Goal: Transaction & Acquisition: Download file/media

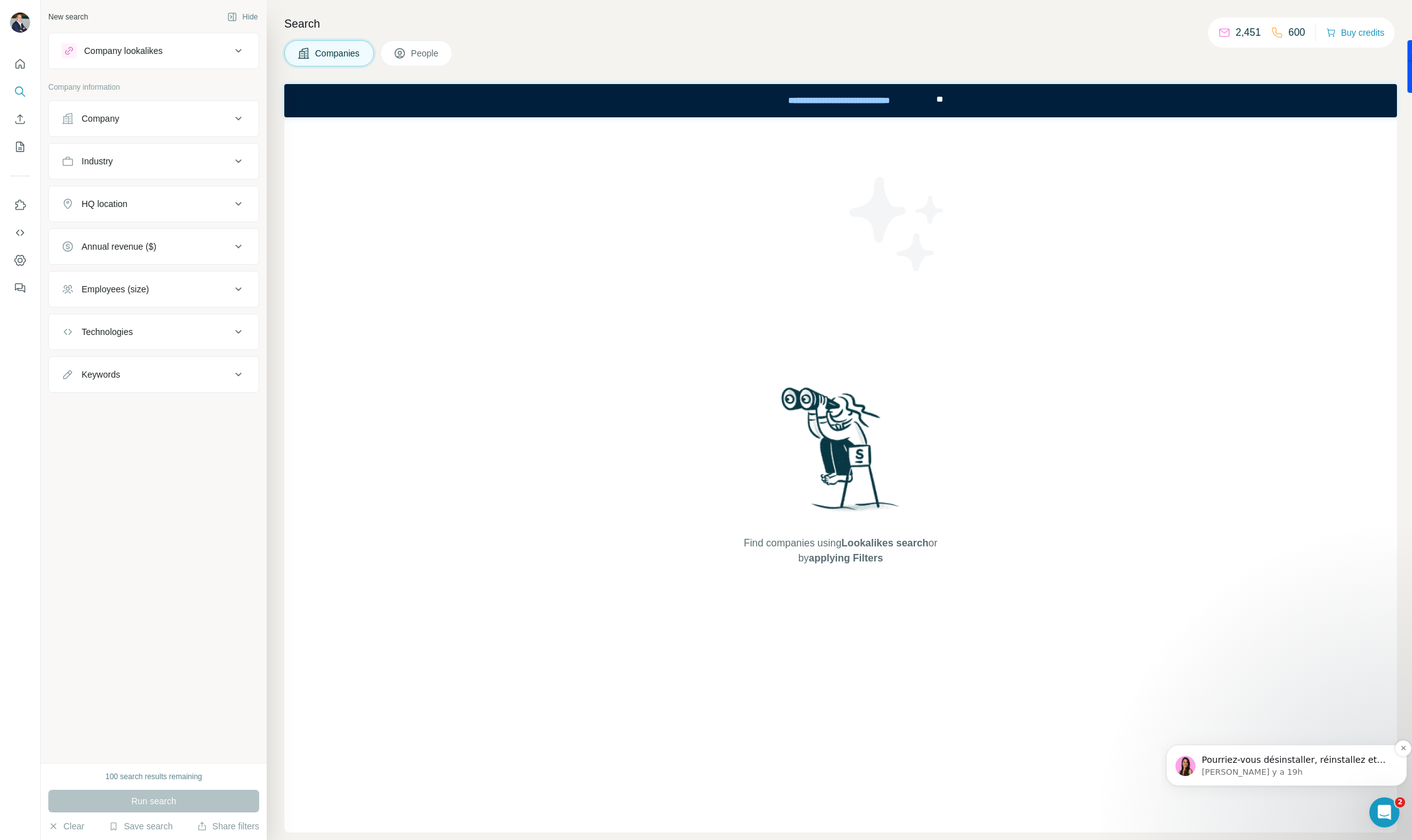
click at [1300, 775] on p "[PERSON_NAME] y a 19h" at bounding box center [1296, 772] width 190 height 11
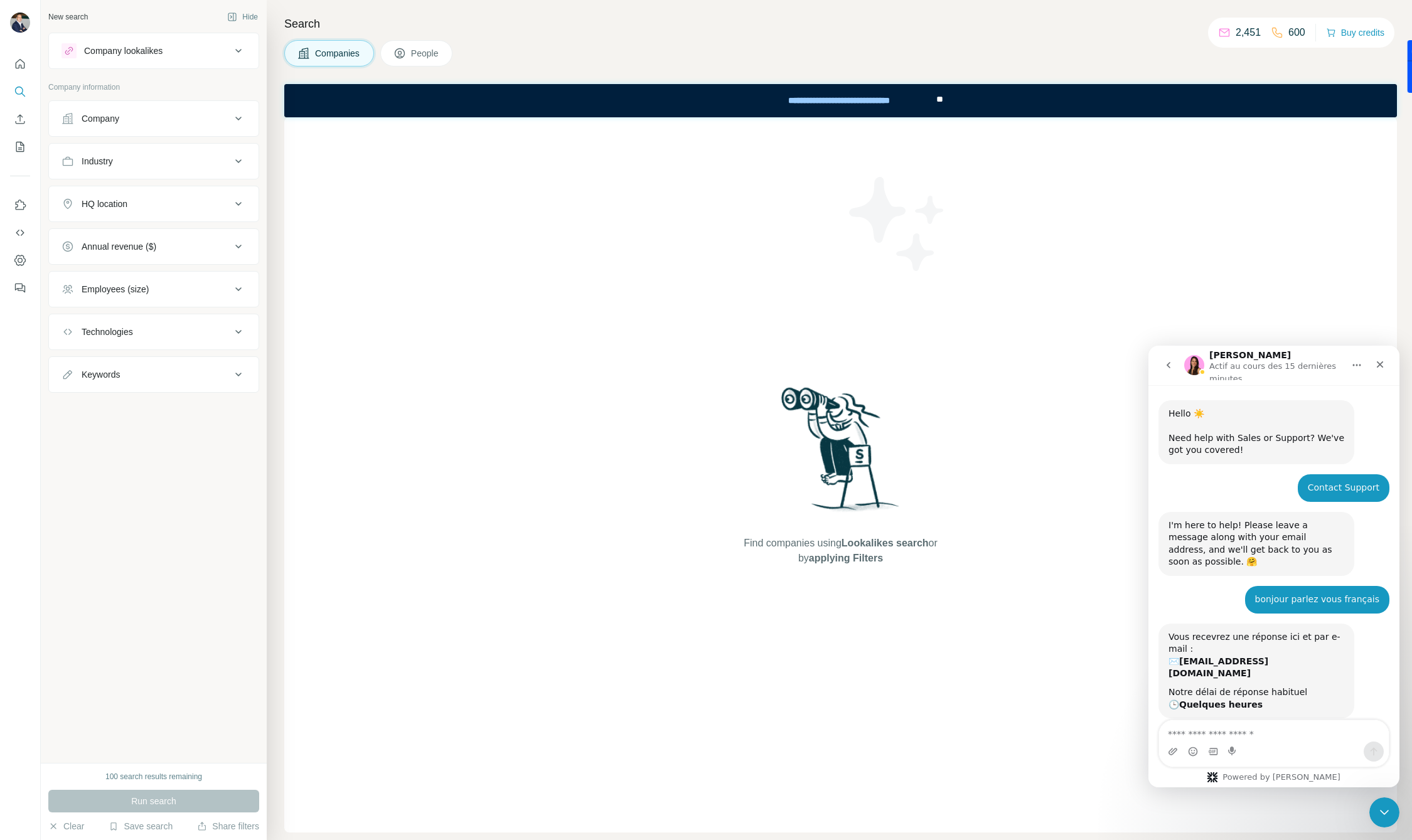
scroll to position [14, 0]
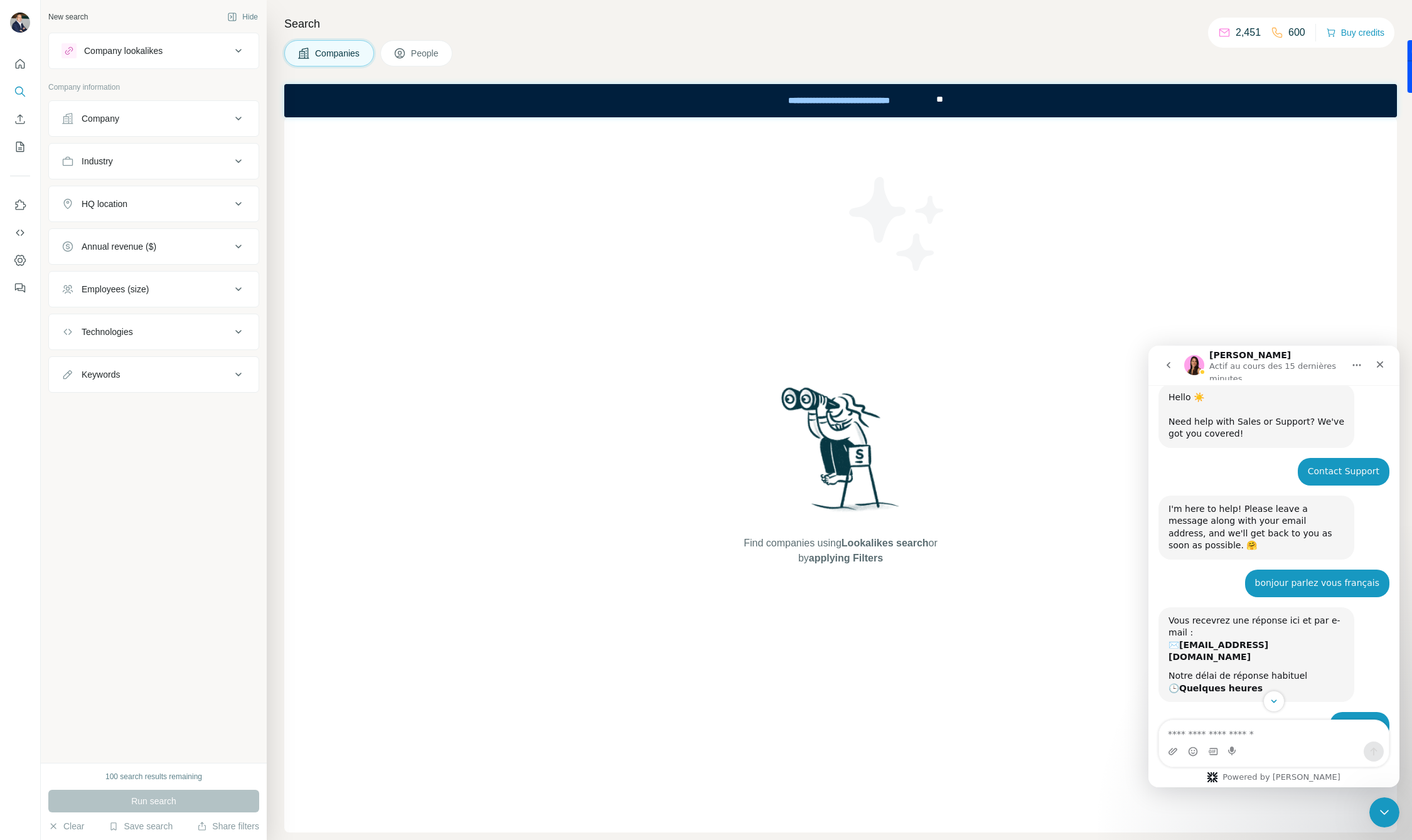
click at [1214, 729] on textarea "Envoyer un message..." at bounding box center [1274, 730] width 230 height 22
type textarea "**********"
click at [1378, 754] on icon "Envoyer un message…" at bounding box center [1374, 751] width 10 height 10
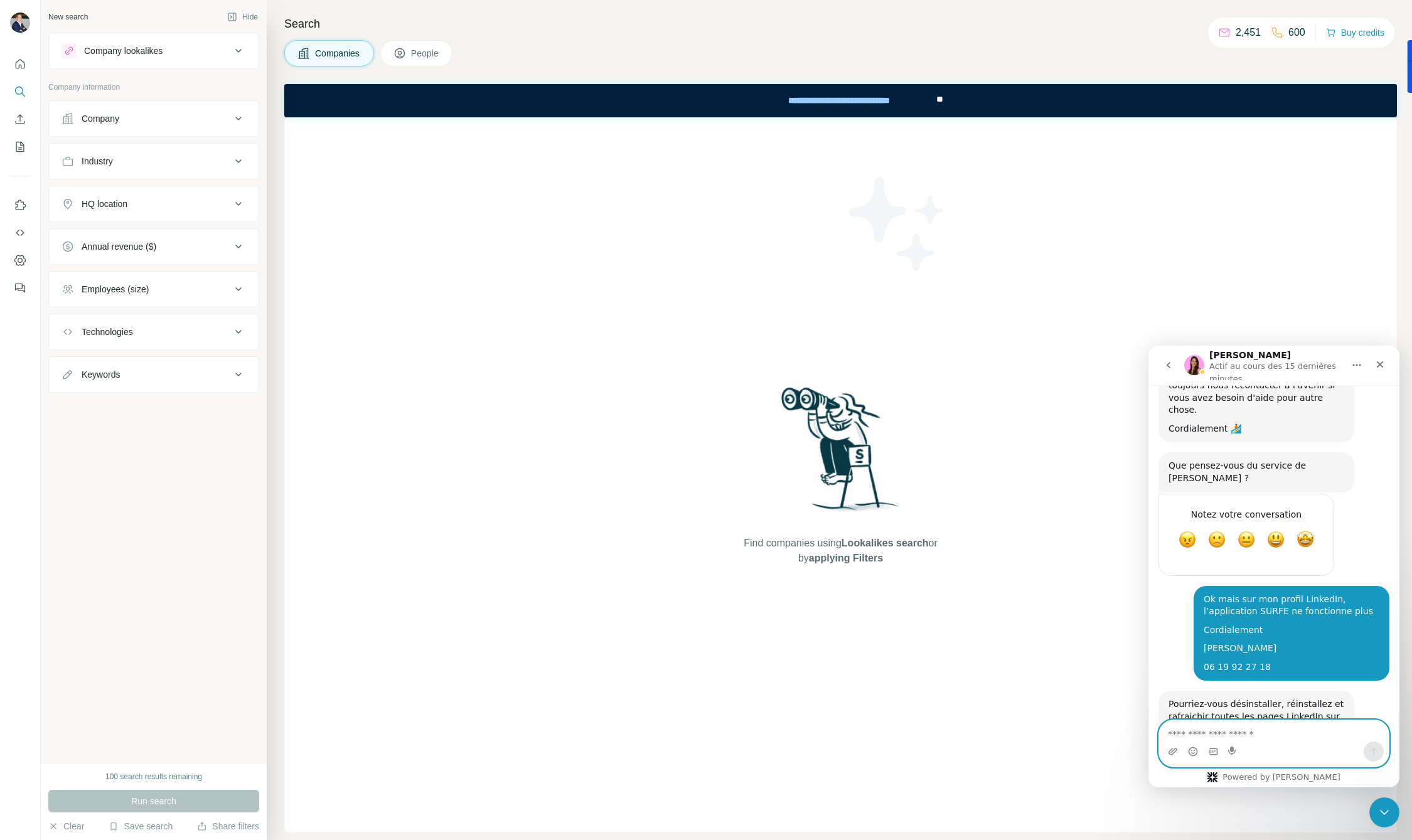
scroll to position [1269, 0]
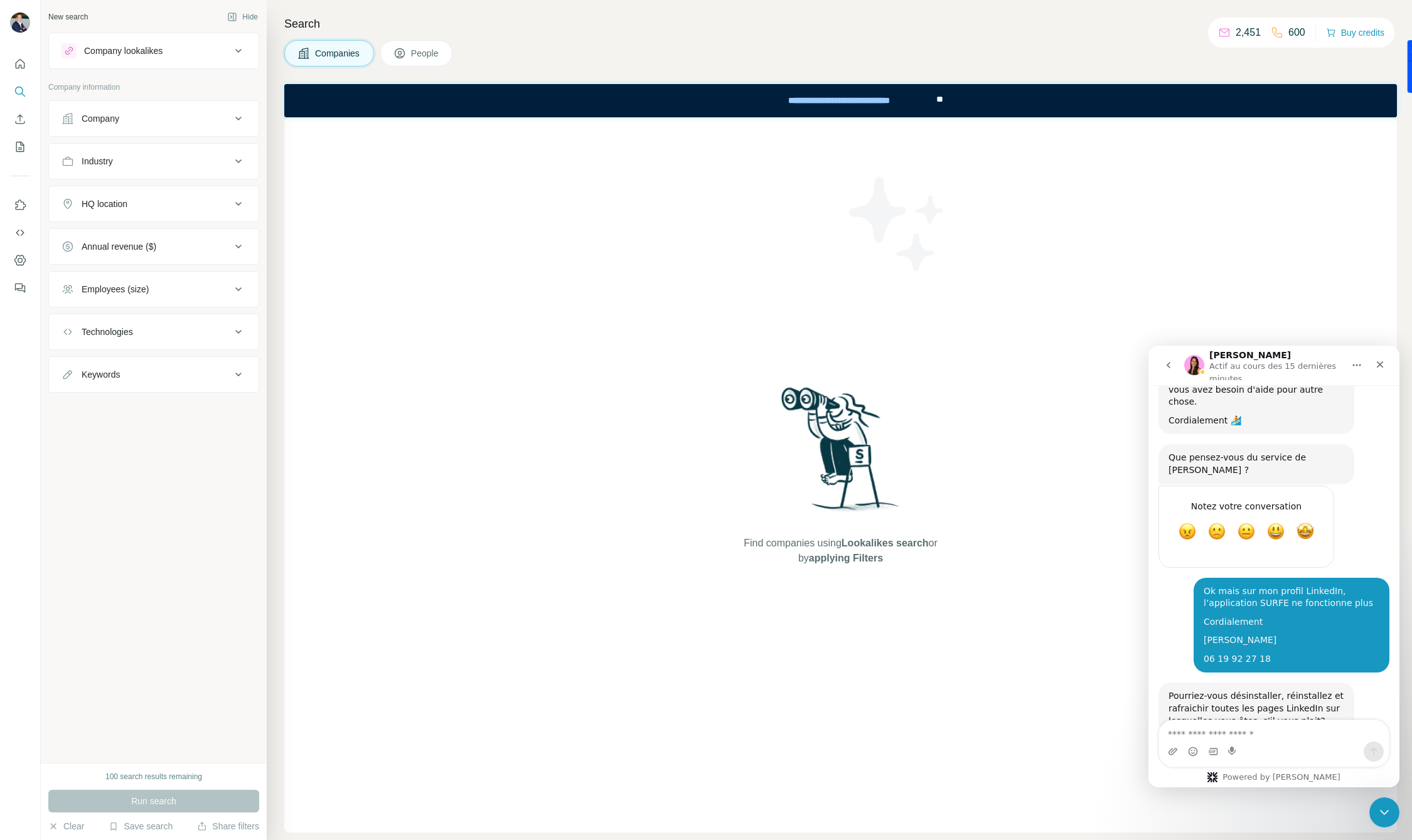
click at [372, 226] on div "Find companies using Lookalikes search or by applying Filters" at bounding box center [840, 475] width 1113 height 715
click at [1207, 728] on textarea "Envoyer un message..." at bounding box center [1274, 730] width 230 height 22
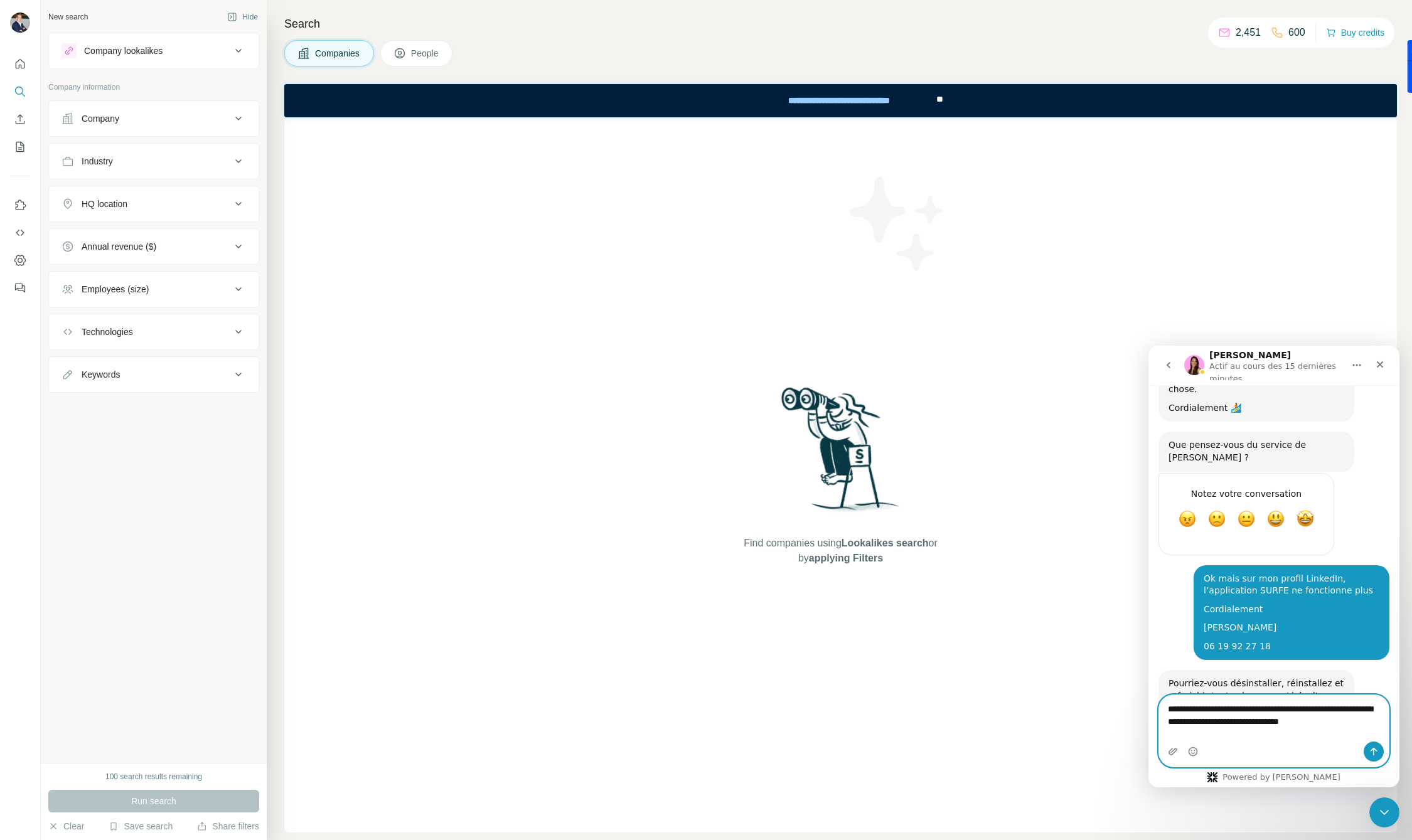
click at [1334, 729] on textarea "**********" at bounding box center [1274, 712] width 230 height 34
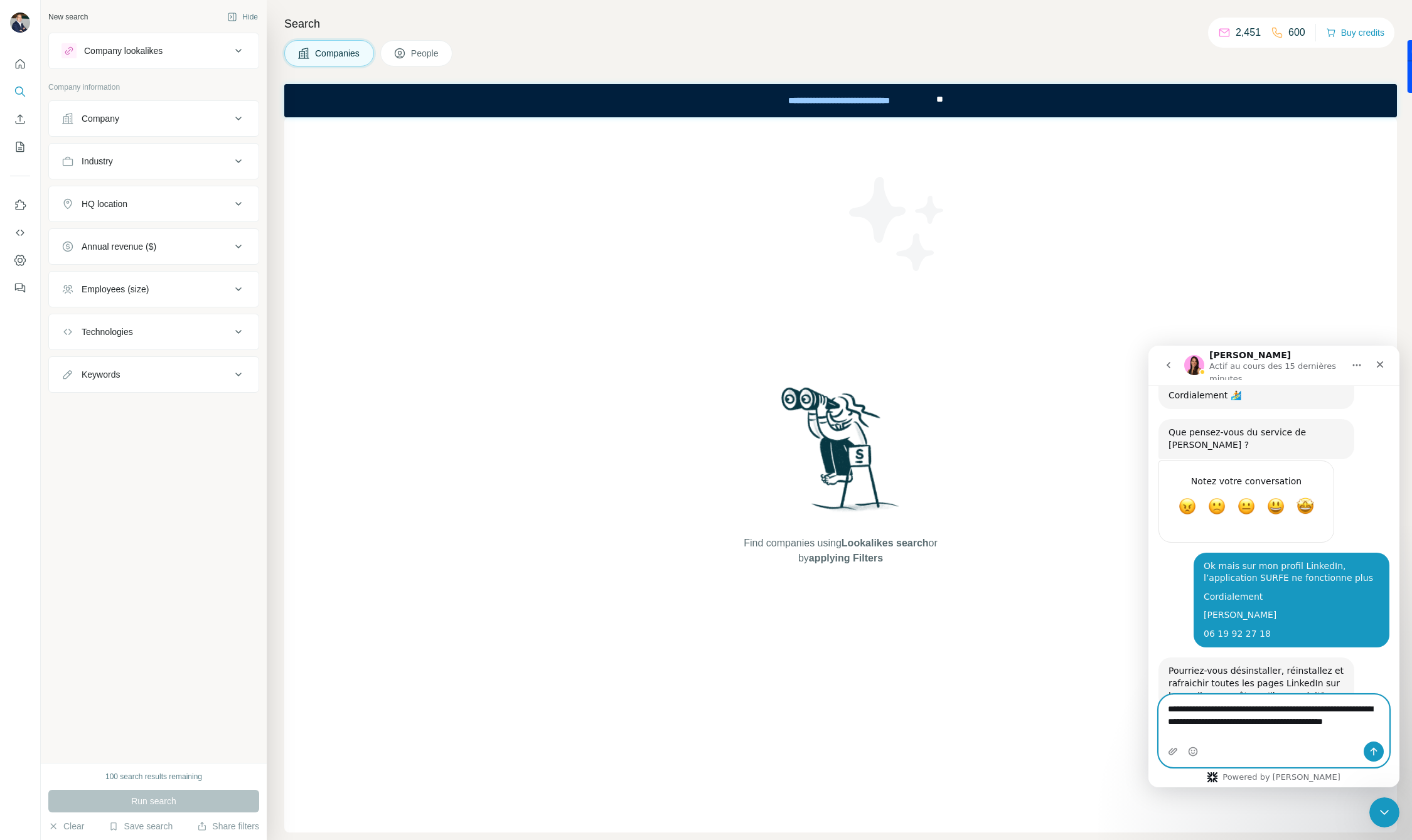
type textarea "**********"
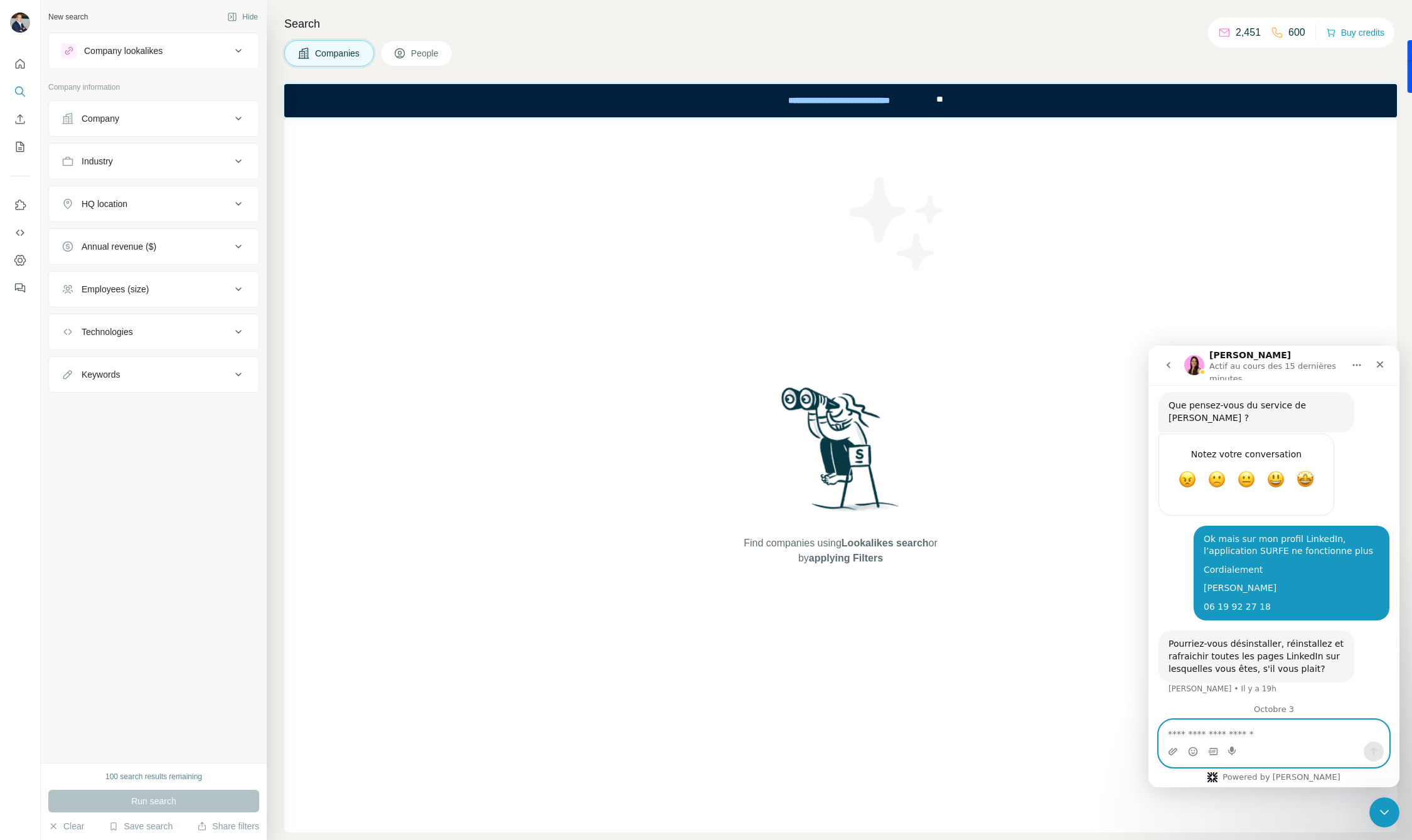
scroll to position [1322, 0]
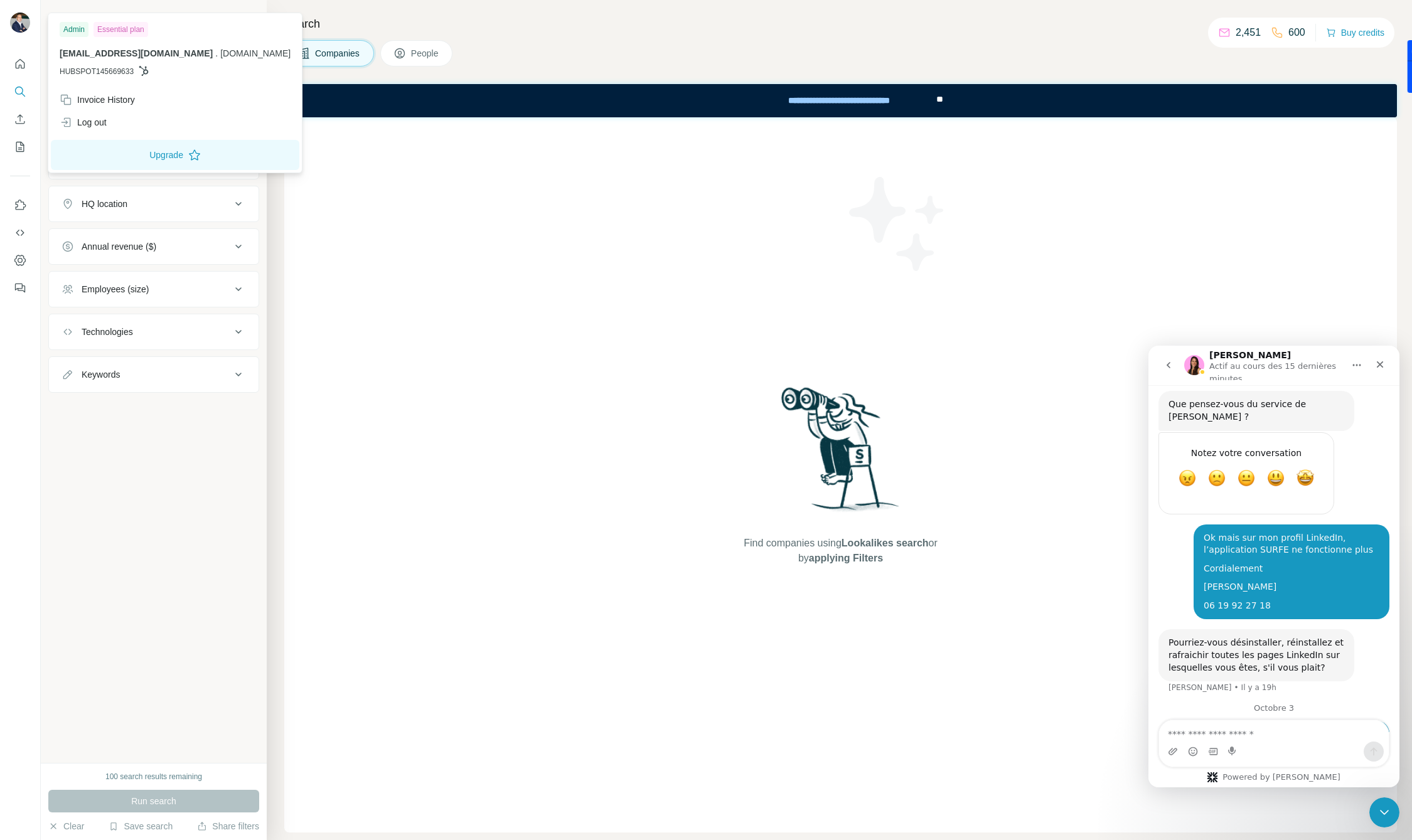
click at [73, 26] on div "Admin" at bounding box center [74, 29] width 29 height 15
click at [118, 157] on button "Upgrade" at bounding box center [175, 155] width 249 height 30
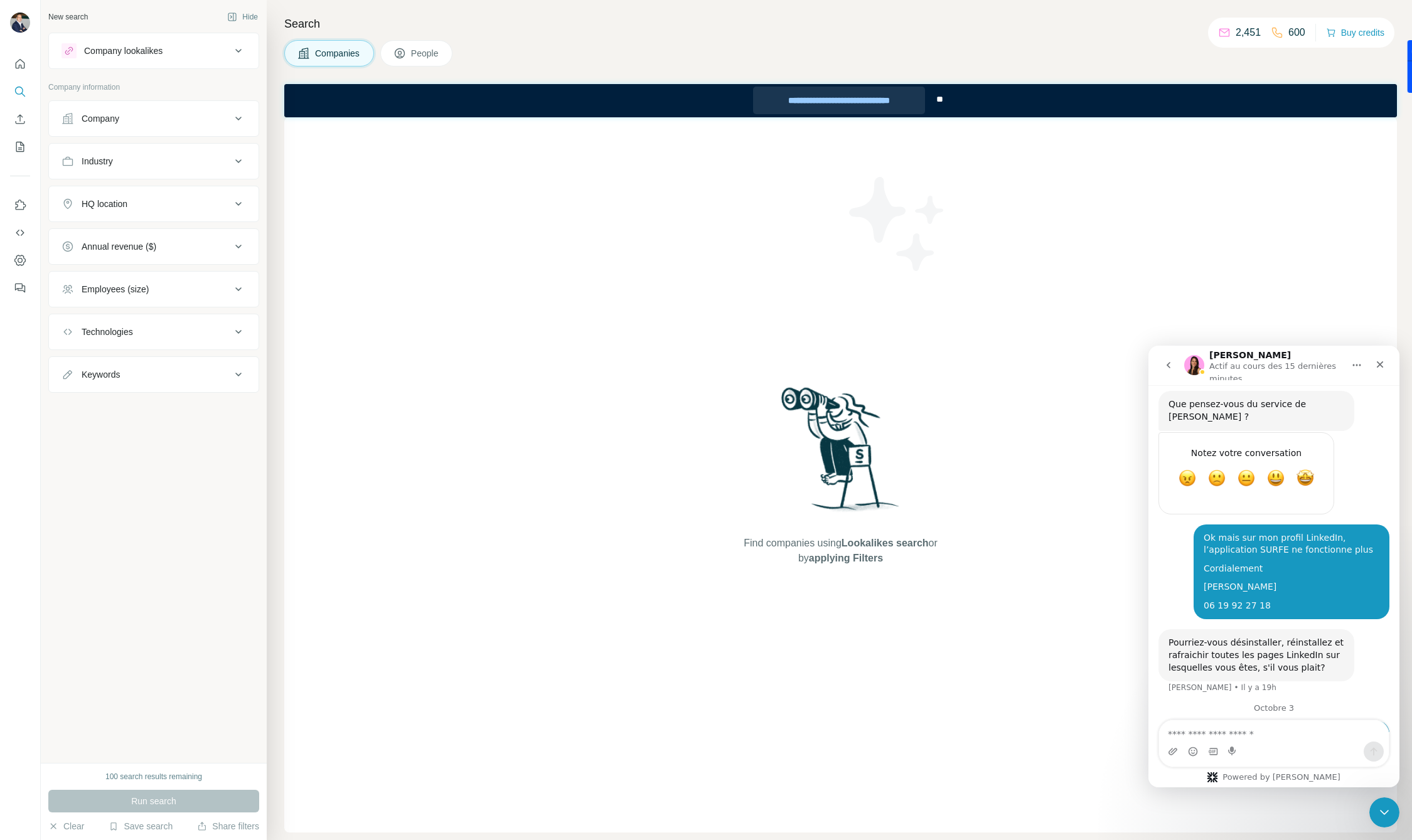
click at [798, 101] on div "**********" at bounding box center [839, 100] width 173 height 28
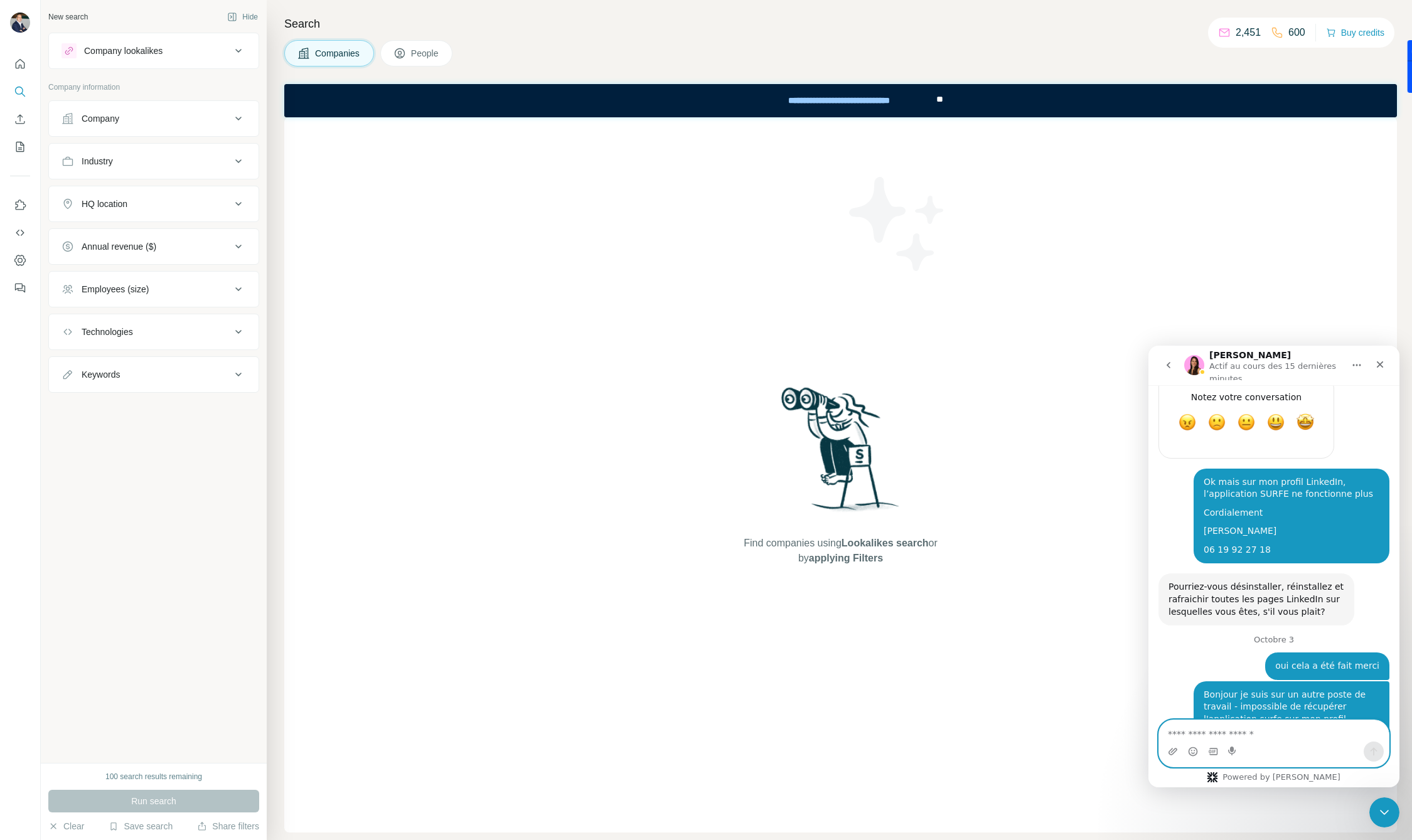
click at [1250, 726] on textarea "Envoyer un message..." at bounding box center [1274, 730] width 230 height 22
type textarea "***"
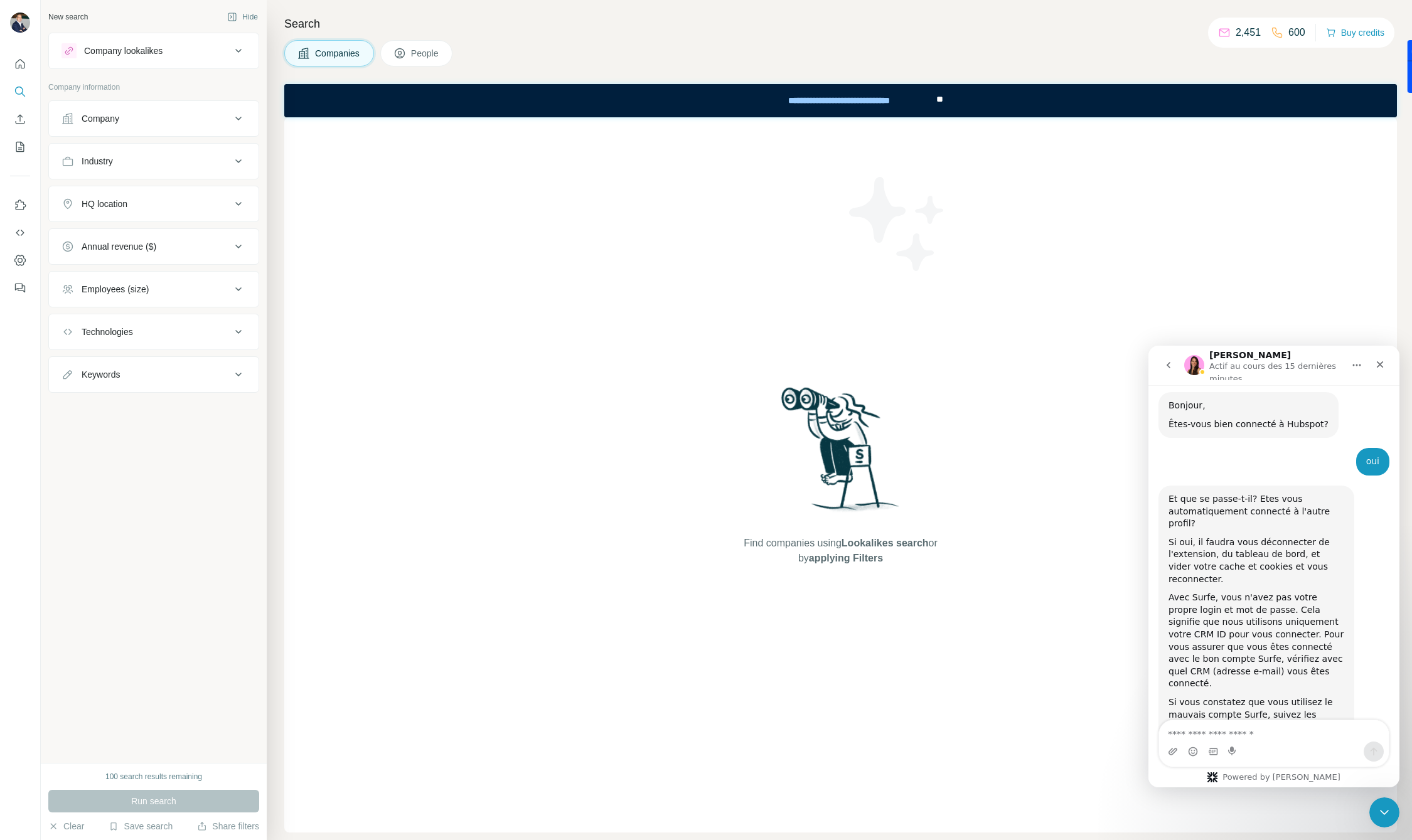
scroll to position [1773, 0]
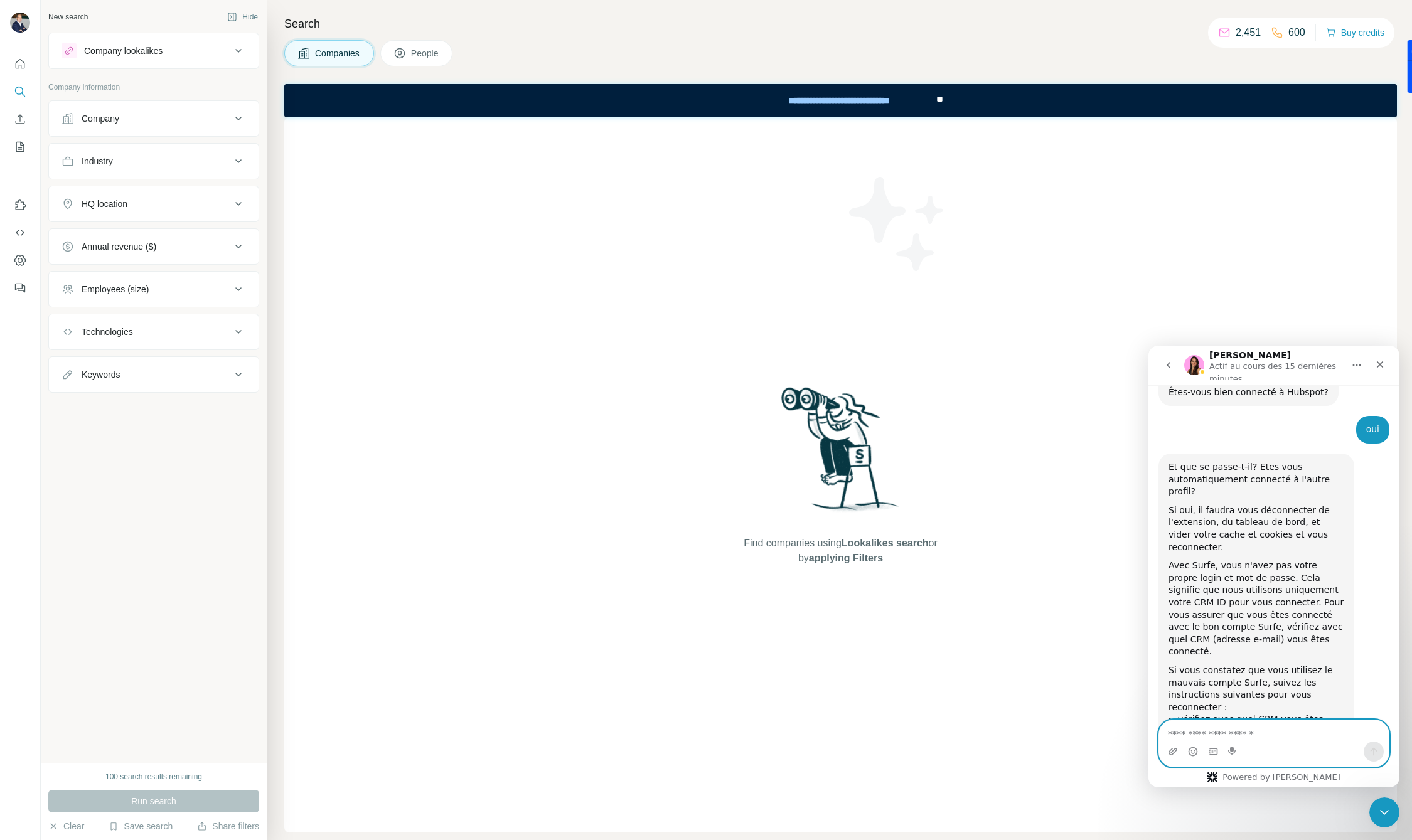
click at [1248, 734] on textarea "Envoyer un message..." at bounding box center [1274, 730] width 230 height 22
type textarea "**********"
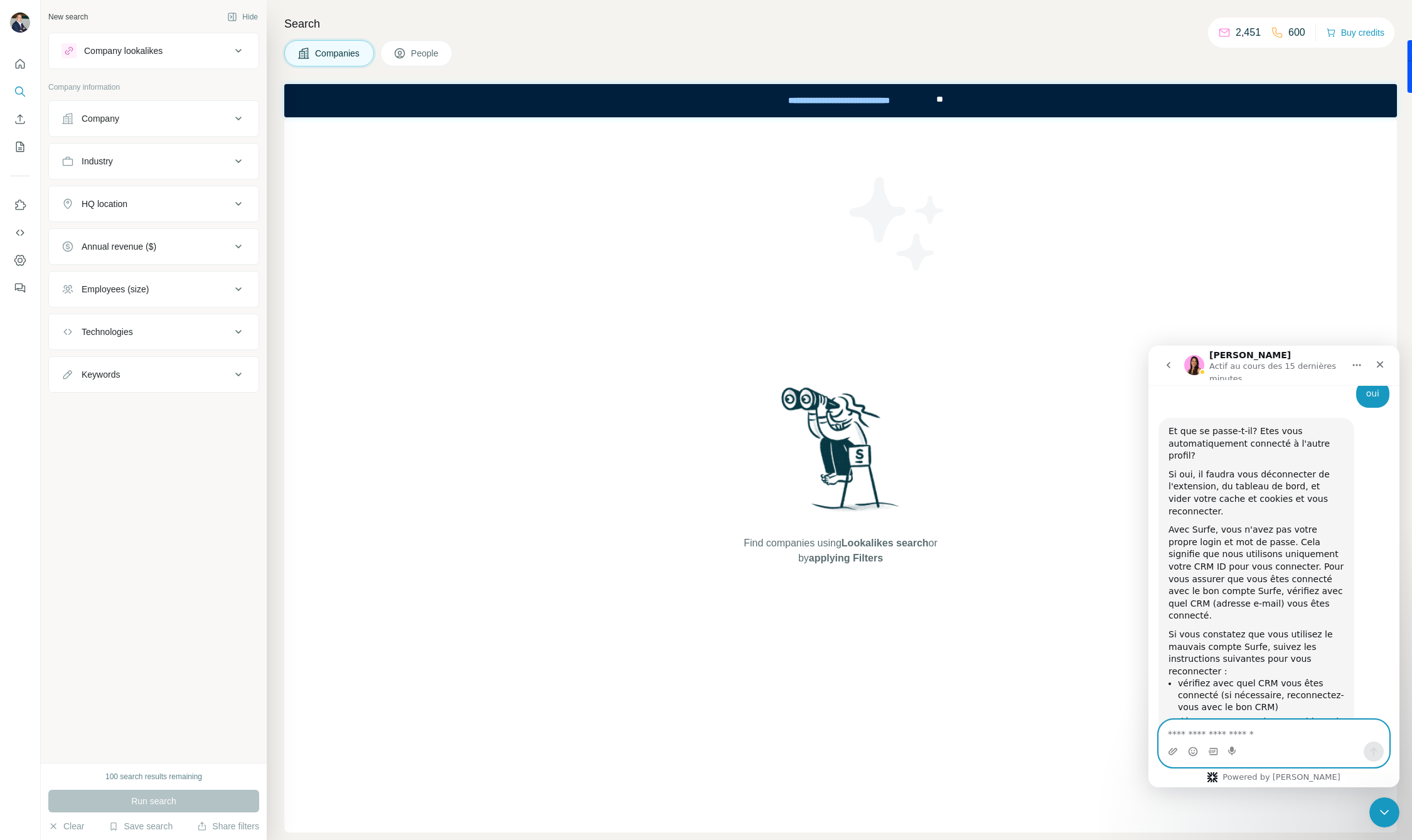
scroll to position [1810, 0]
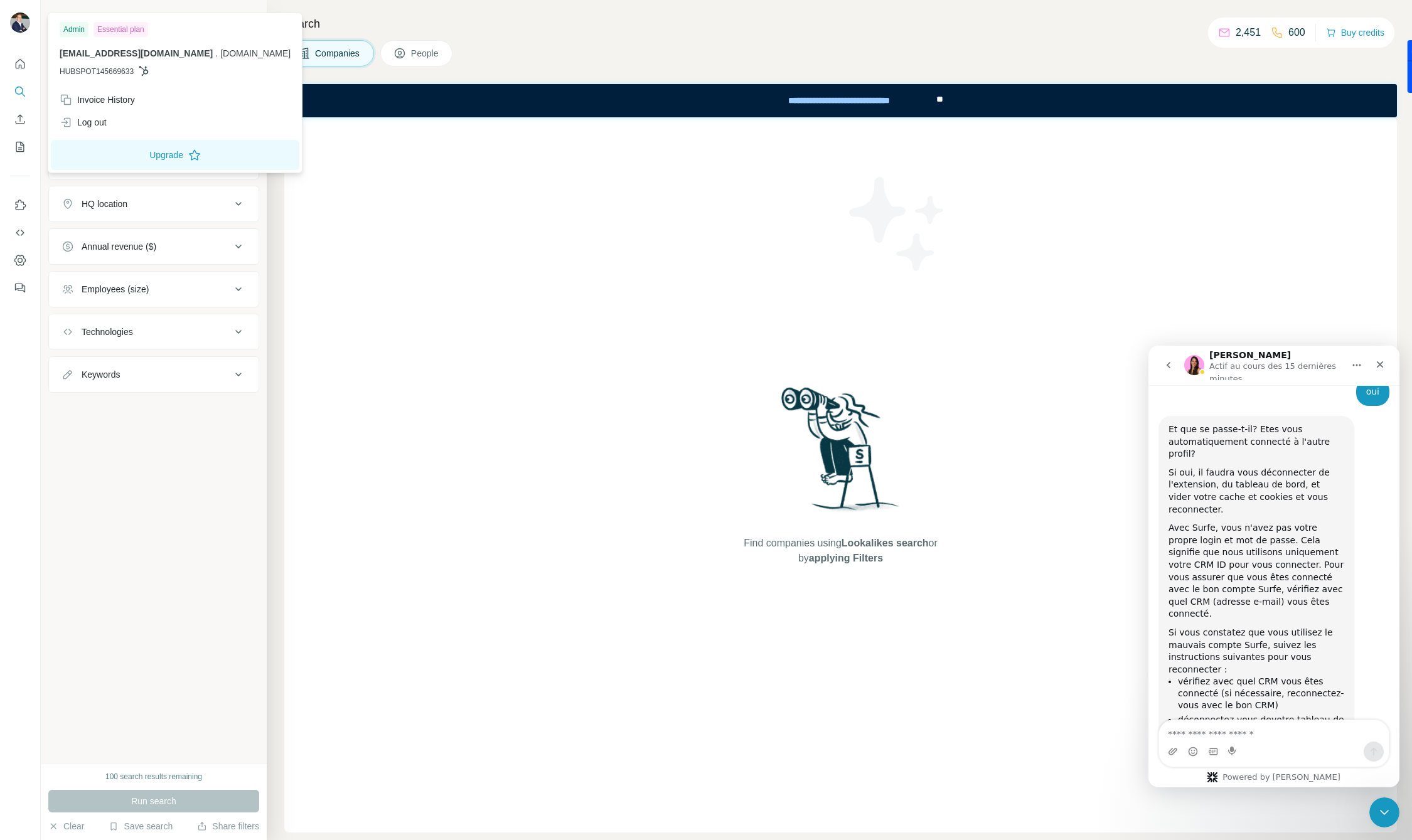
click at [18, 19] on img at bounding box center [20, 22] width 20 height 20
click at [94, 126] on div "Log out" at bounding box center [83, 122] width 47 height 13
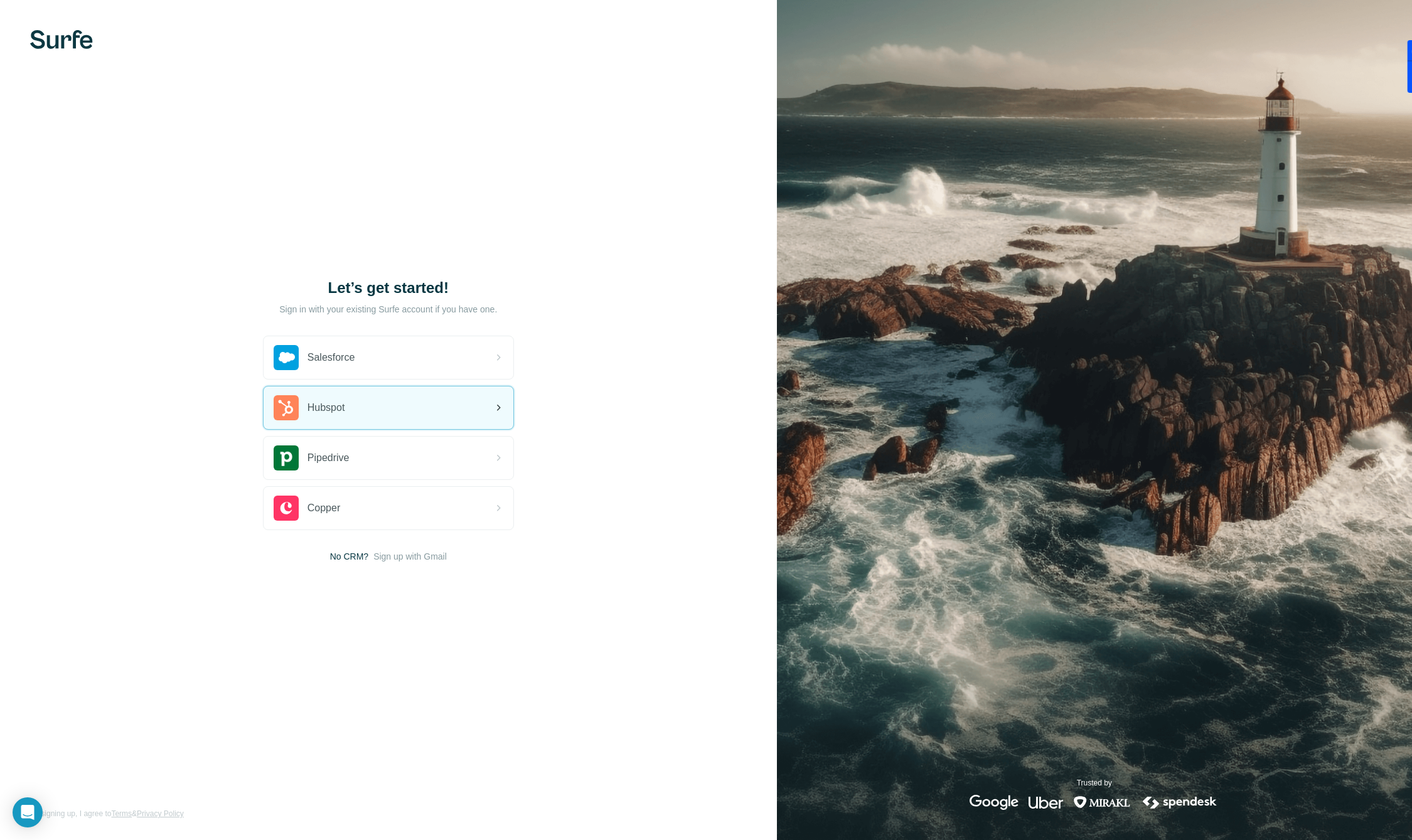
click at [330, 403] on span "Hubspot" at bounding box center [326, 407] width 38 height 15
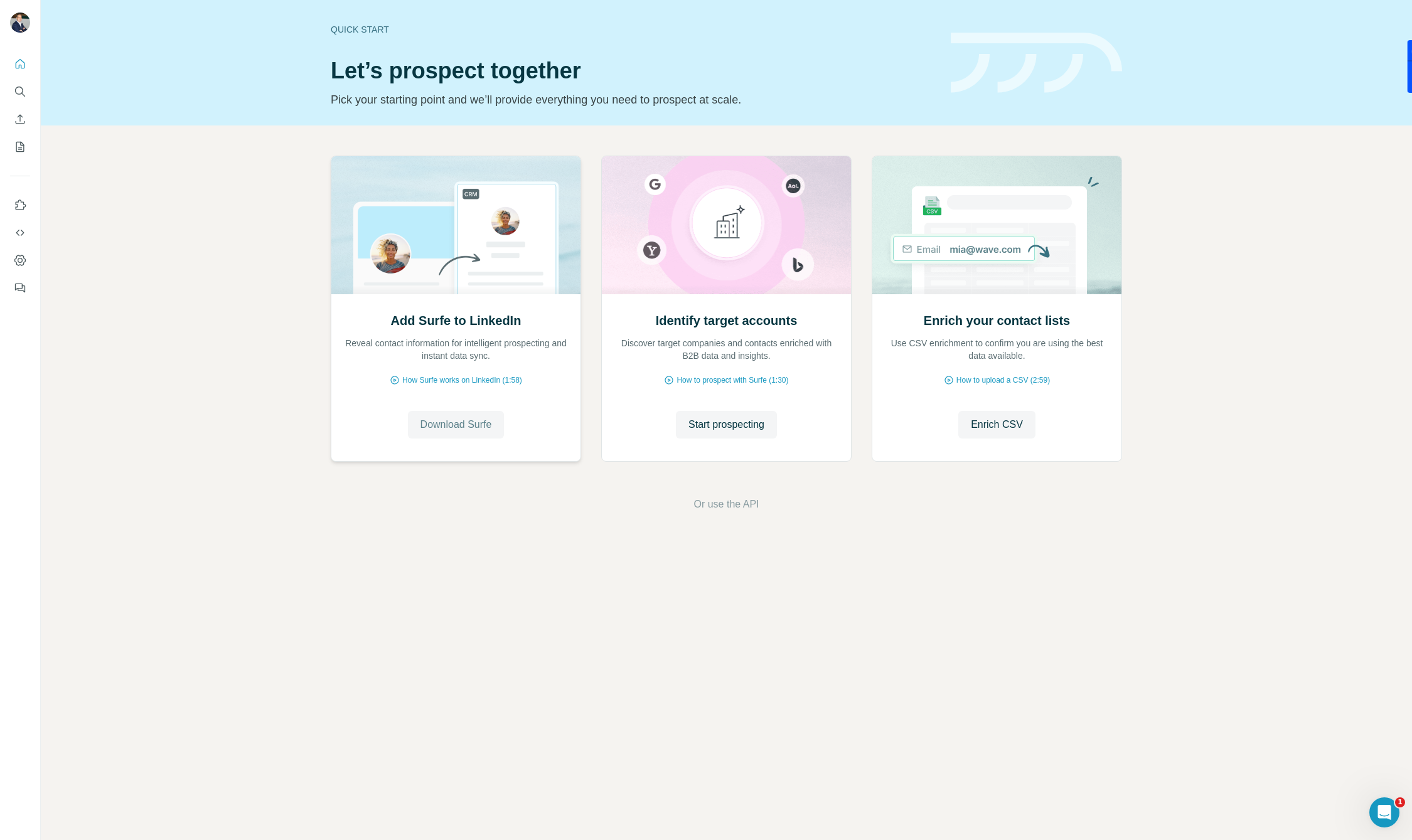
click at [457, 427] on span "Download Surfe" at bounding box center [455, 425] width 71 height 15
click at [1382, 807] on icon "Ouvrir le Messenger Intercom" at bounding box center [1382, 811] width 21 height 21
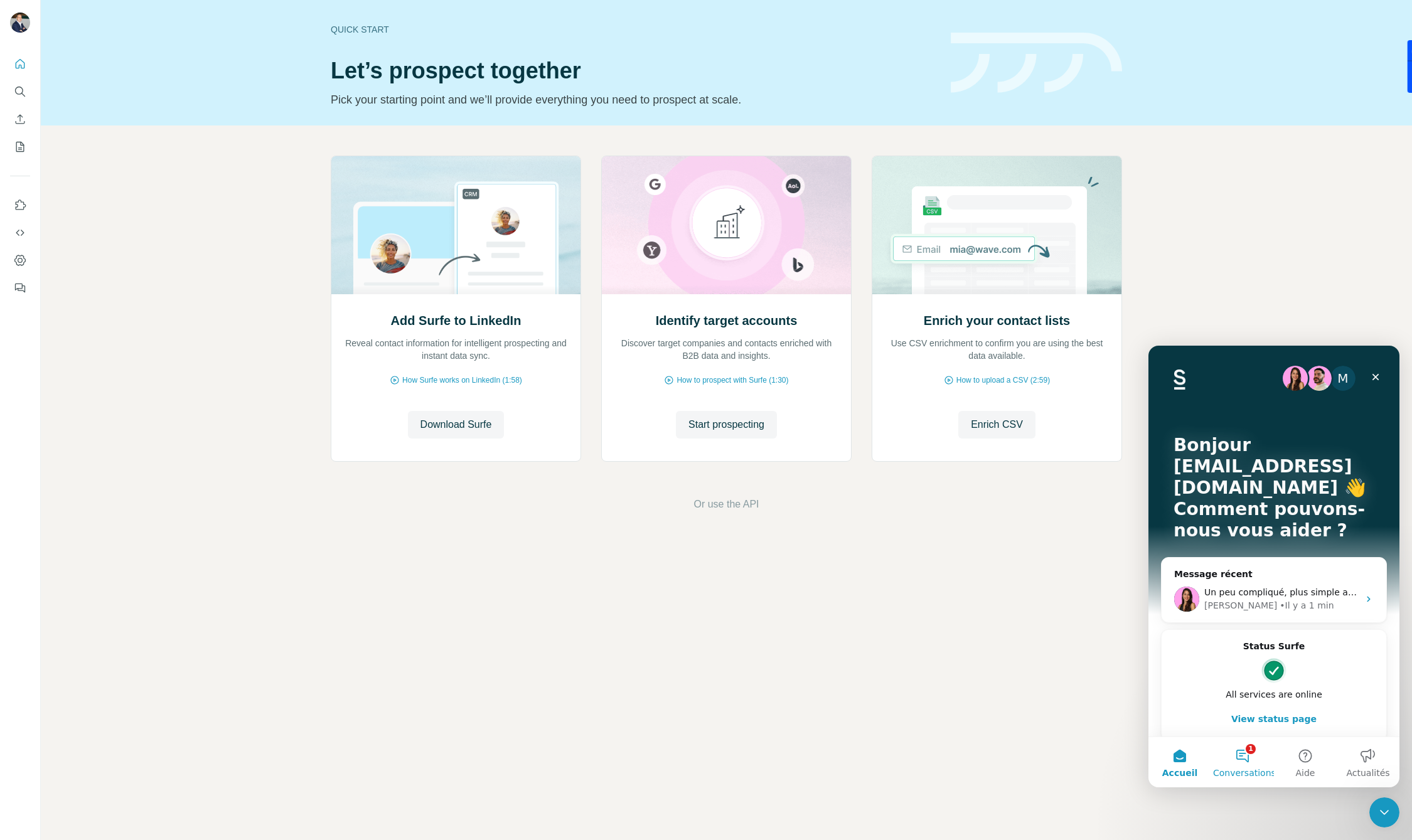
click at [1238, 760] on button "1 Conversations" at bounding box center [1242, 762] width 62 height 50
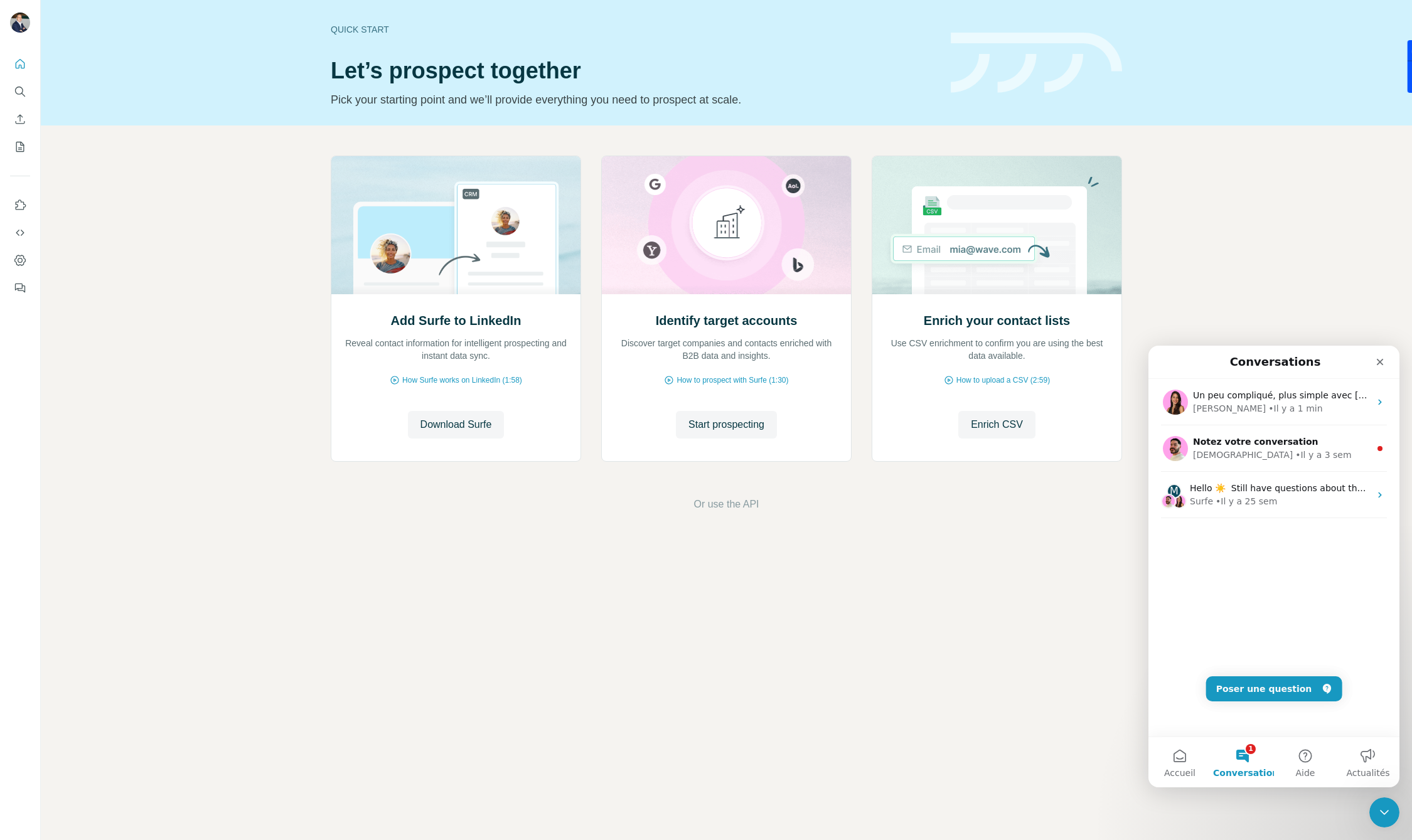
click at [1051, 554] on div "Quick start Let’s prospect together Pick your starting point and we’ll provide …" at bounding box center [726, 420] width 1371 height 840
click at [460, 430] on span "Download Surfe" at bounding box center [455, 425] width 71 height 15
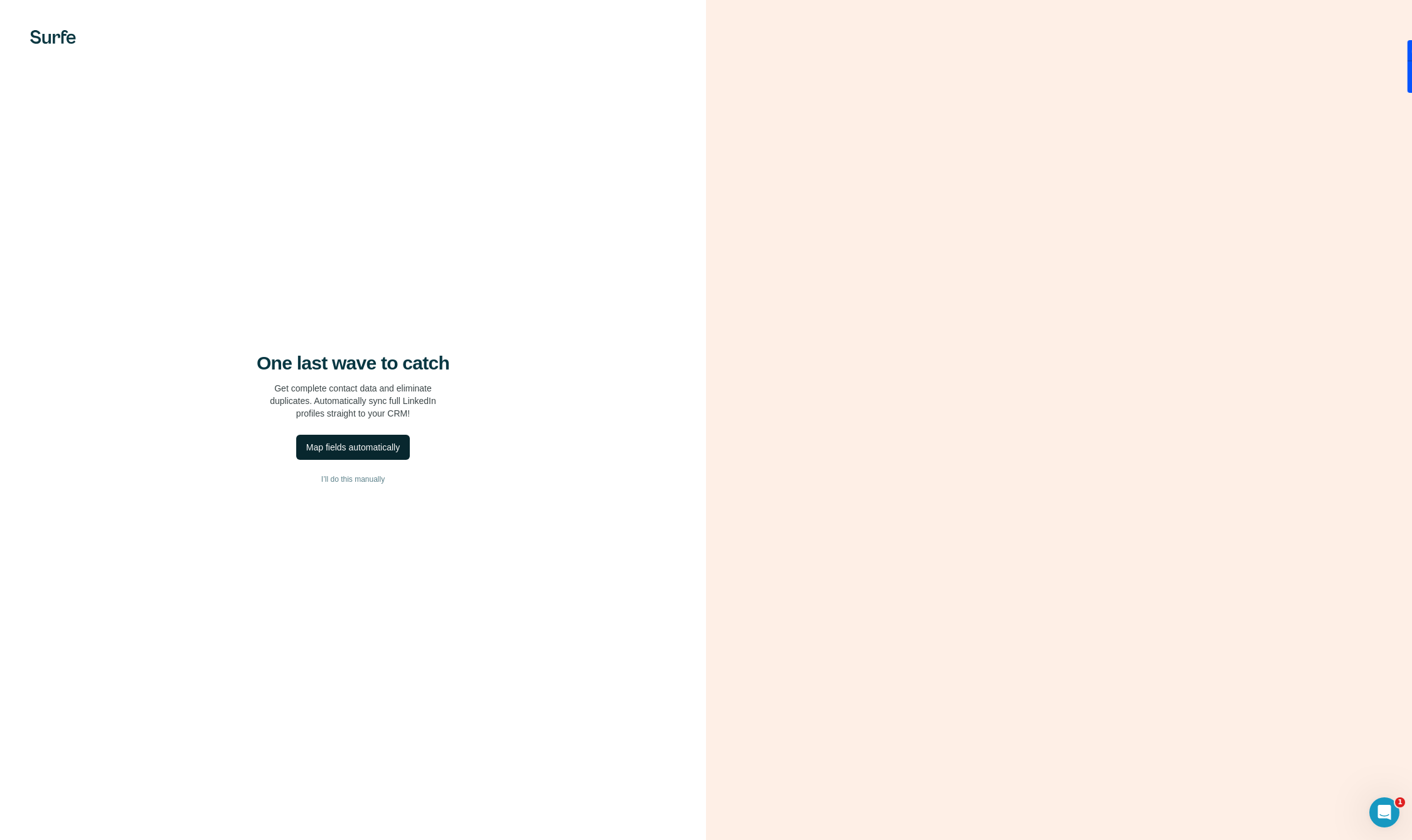
click at [366, 446] on div "Map fields automatically" at bounding box center [353, 447] width 94 height 13
click at [362, 450] on div "Map fields automatically" at bounding box center [353, 447] width 94 height 13
click at [292, 696] on div "One last wave to catch Get complete contact data and eliminate duplicates. Auto…" at bounding box center [353, 420] width 706 height 840
click at [342, 446] on div "Map fields automatically" at bounding box center [353, 447] width 94 height 13
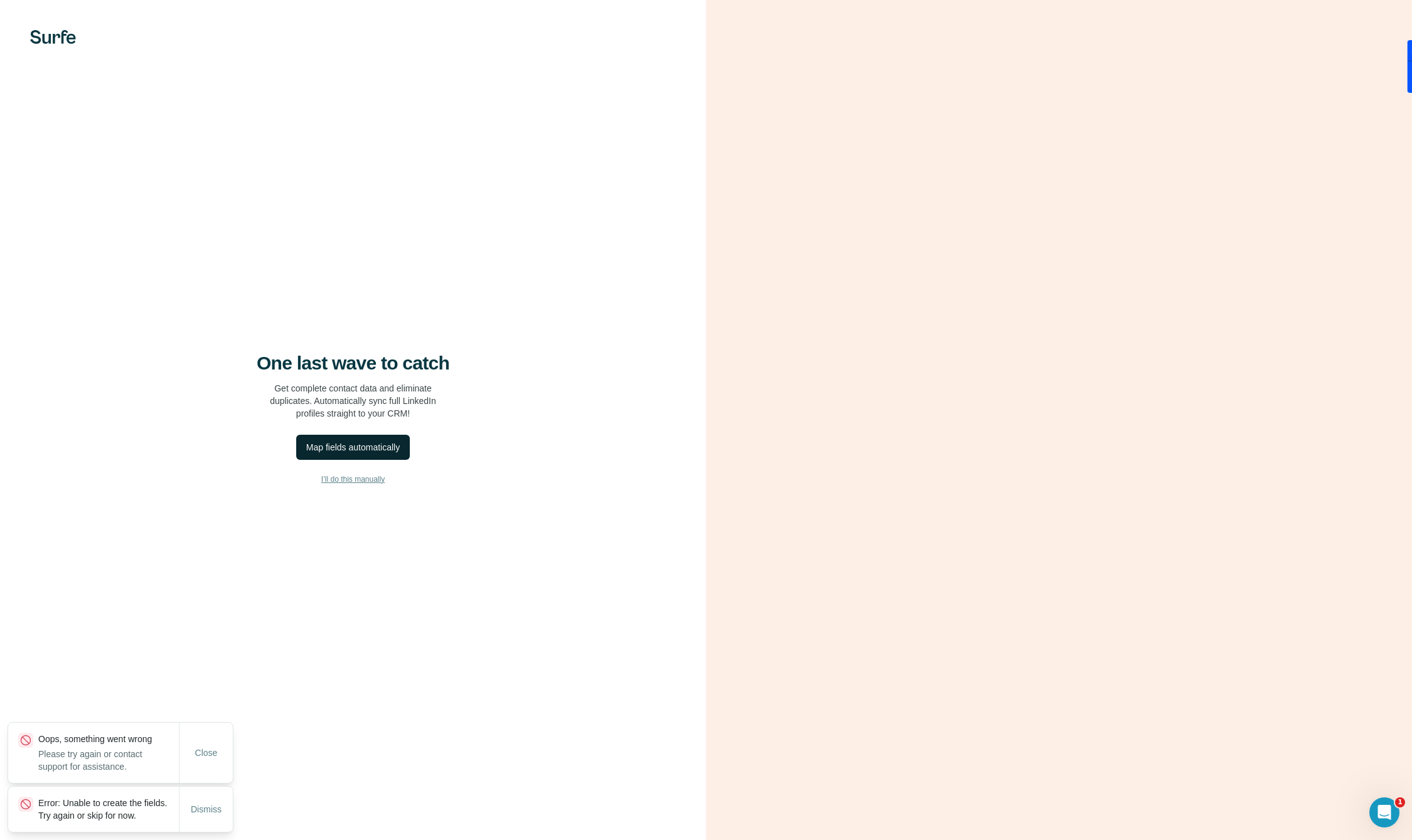
click at [350, 480] on span "I’ll do this manually" at bounding box center [353, 479] width 63 height 11
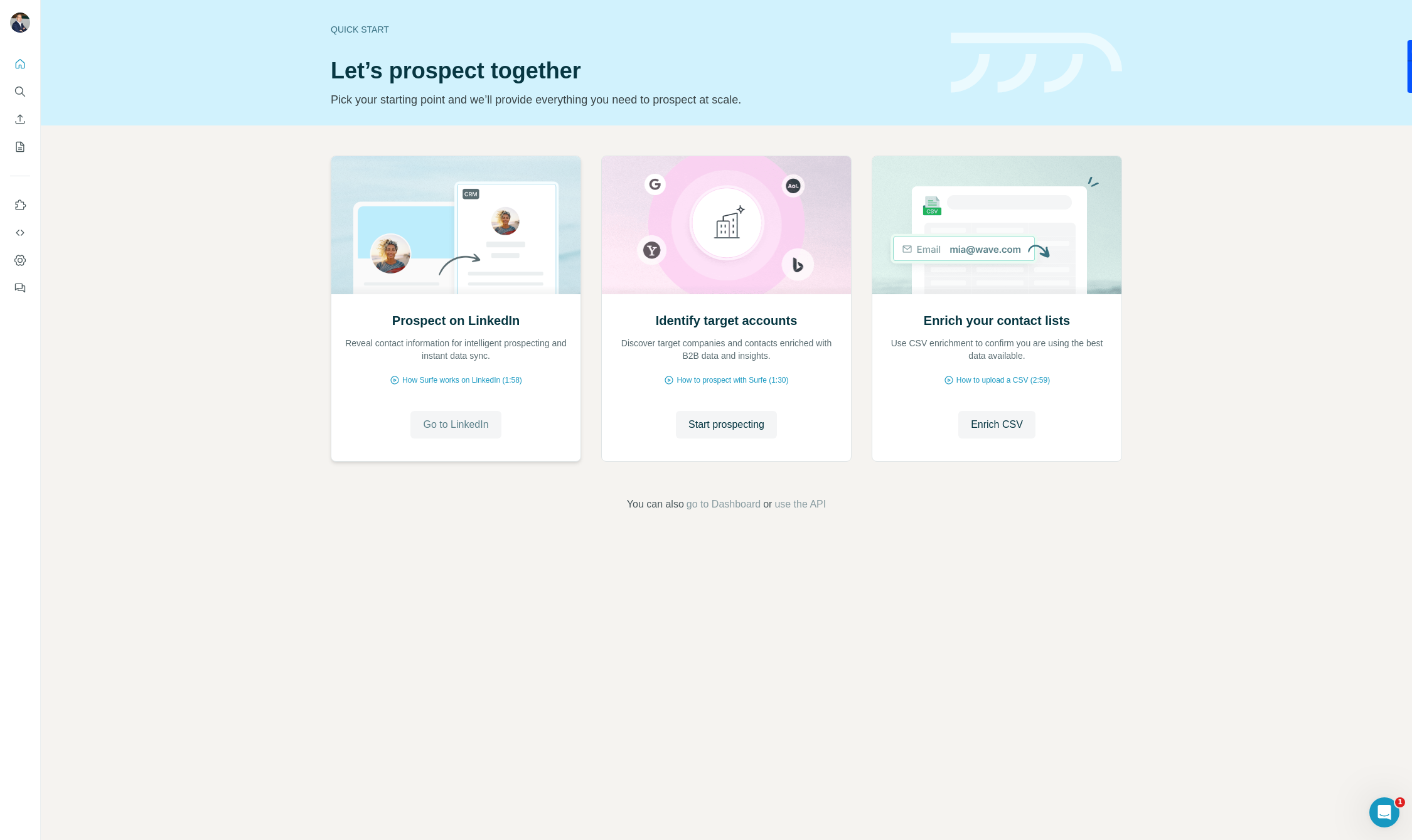
click at [467, 426] on span "Go to LinkedIn" at bounding box center [456, 425] width 66 height 15
